Goal: Transaction & Acquisition: Purchase product/service

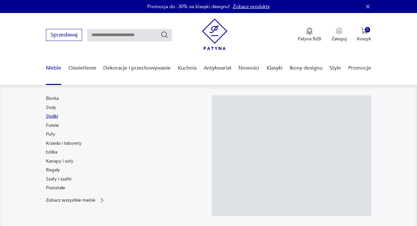
click at [51, 115] on link "Stoliki" at bounding box center [52, 116] width 12 height 7
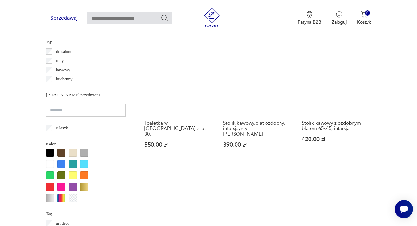
scroll to position [499, 0]
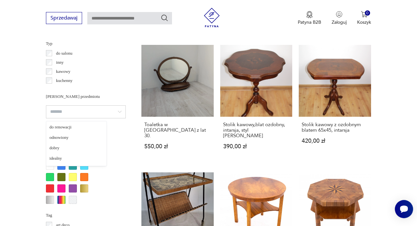
click at [68, 111] on input "search" at bounding box center [86, 112] width 80 height 13
type input "*****"
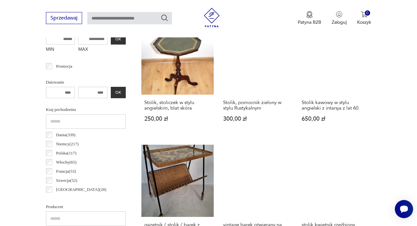
scroll to position [237, 0]
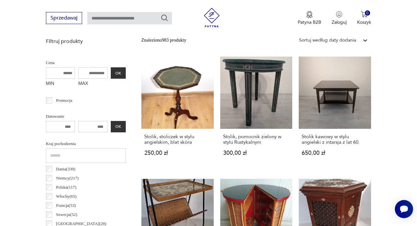
drag, startPoint x: 86, startPoint y: 75, endPoint x: 20, endPoint y: 68, distance: 66.5
type input "***"
click at [111, 73] on button "OK" at bounding box center [118, 72] width 15 height 11
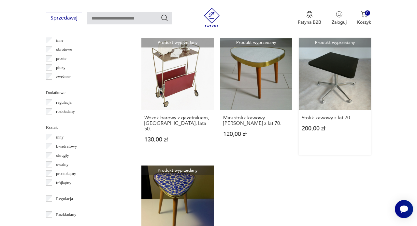
click at [330, 95] on link "Produkt wyprzedany Stolik kawowy z lat 70. 200,00 zł" at bounding box center [335, 97] width 72 height 118
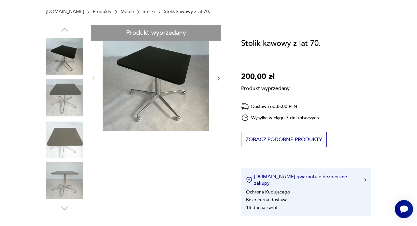
scroll to position [214, 0]
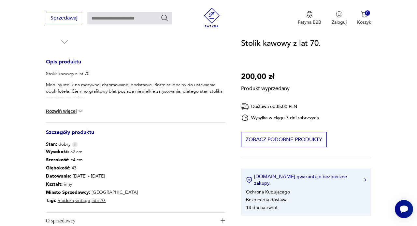
click at [71, 109] on button "Rozwiń więcej" at bounding box center [65, 111] width 38 height 7
